Goal: Navigation & Orientation: Find specific page/section

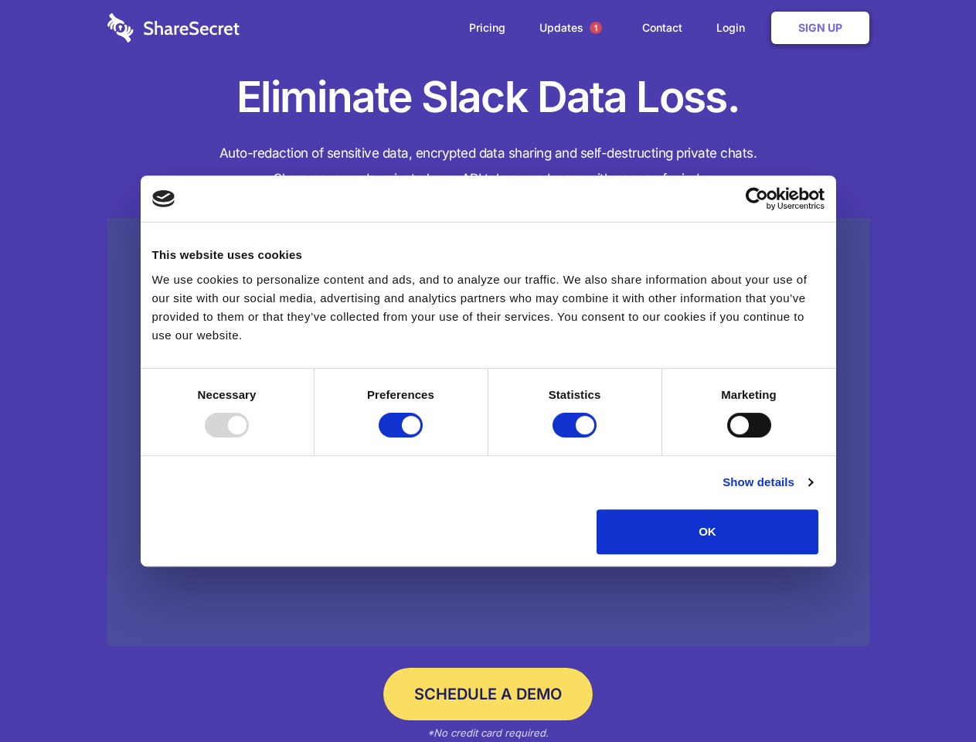
click at [249, 437] on div at bounding box center [227, 425] width 44 height 25
click at [423, 437] on input "Preferences" at bounding box center [401, 425] width 44 height 25
checkbox input "false"
click at [576, 437] on input "Statistics" at bounding box center [574, 425] width 44 height 25
checkbox input "false"
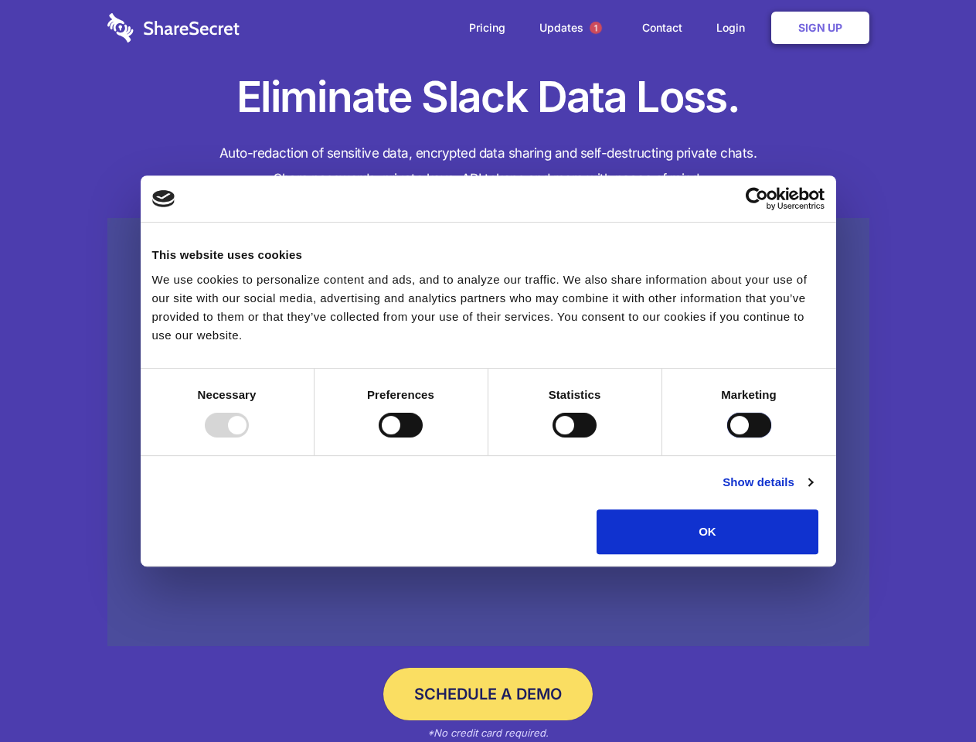
click at [727, 437] on input "Marketing" at bounding box center [749, 425] width 44 height 25
checkbox input "true"
click at [812, 491] on link "Show details" at bounding box center [767, 482] width 90 height 19
click at [0, 0] on li "Necessary 7 Necessary cookies help make a website usable by enabling basic func…" at bounding box center [0, 0] width 0 height 0
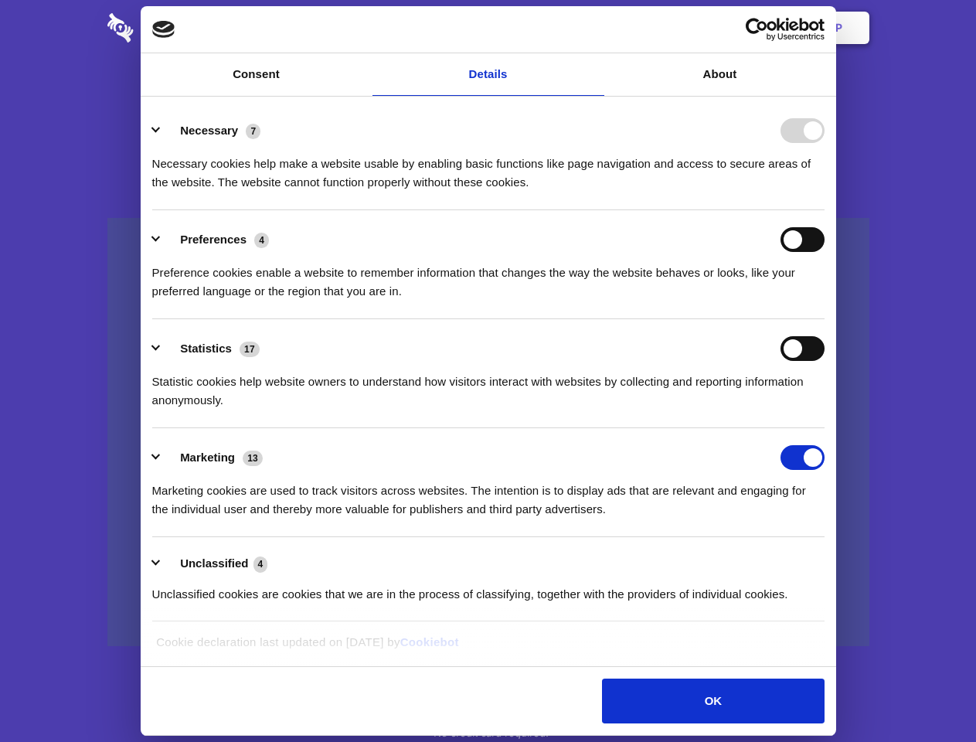
click at [595, 28] on span "1" at bounding box center [596, 28] width 12 height 12
